Goal: Information Seeking & Learning: Find specific fact

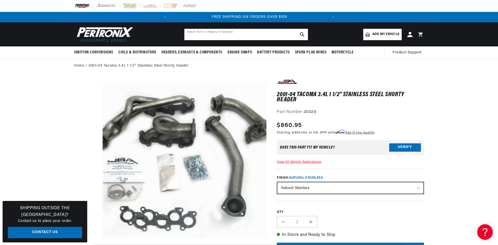
click at [199, 35] on input "text" at bounding box center [246, 34] width 124 height 11
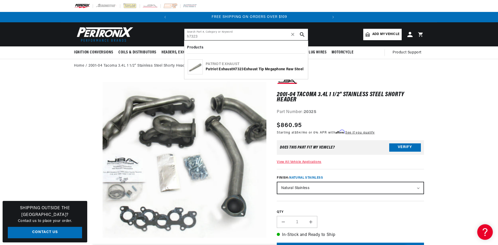
type input "h7323"
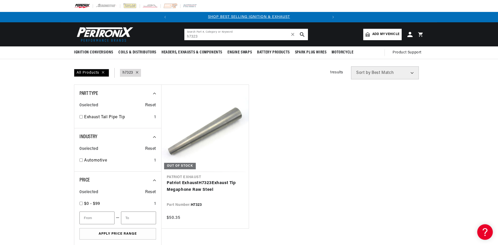
click at [207, 36] on input "h7323" at bounding box center [246, 34] width 124 height 11
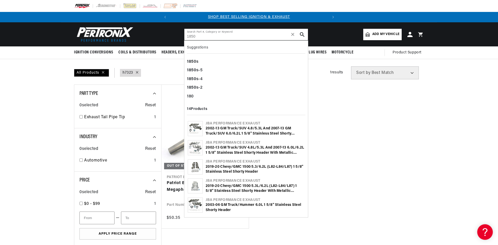
type input "1850"
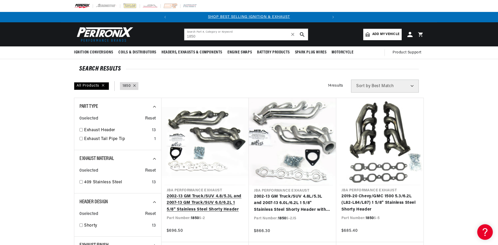
click at [214, 193] on link "2002-13 GM Truck/SUV 4.8/5.3L and 2007-13 GM Truck/SUV 6.0/6.2L 1 5/8" Stainles…" at bounding box center [205, 203] width 77 height 20
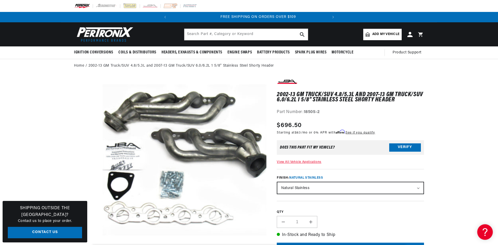
scroll to position [0, 157]
click at [205, 35] on input "text" at bounding box center [246, 34] width 124 height 11
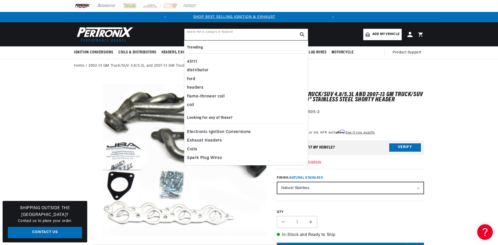
scroll to position [0, 0]
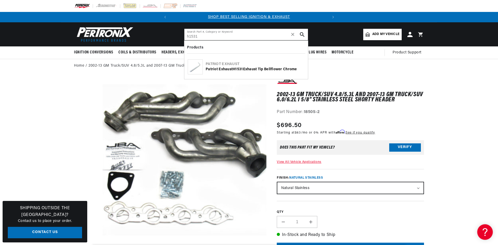
type input "h1531"
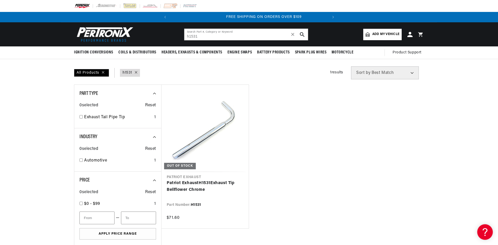
scroll to position [0, 157]
click at [215, 36] on input "h1531" at bounding box center [246, 34] width 124 height 11
drag, startPoint x: 215, startPoint y: 36, endPoint x: 205, endPoint y: 36, distance: 10.4
click at [205, 36] on input "h1531" at bounding box center [246, 34] width 124 height 11
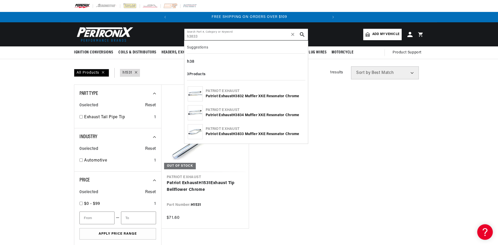
type input "h3833"
